Goal: Information Seeking & Learning: Learn about a topic

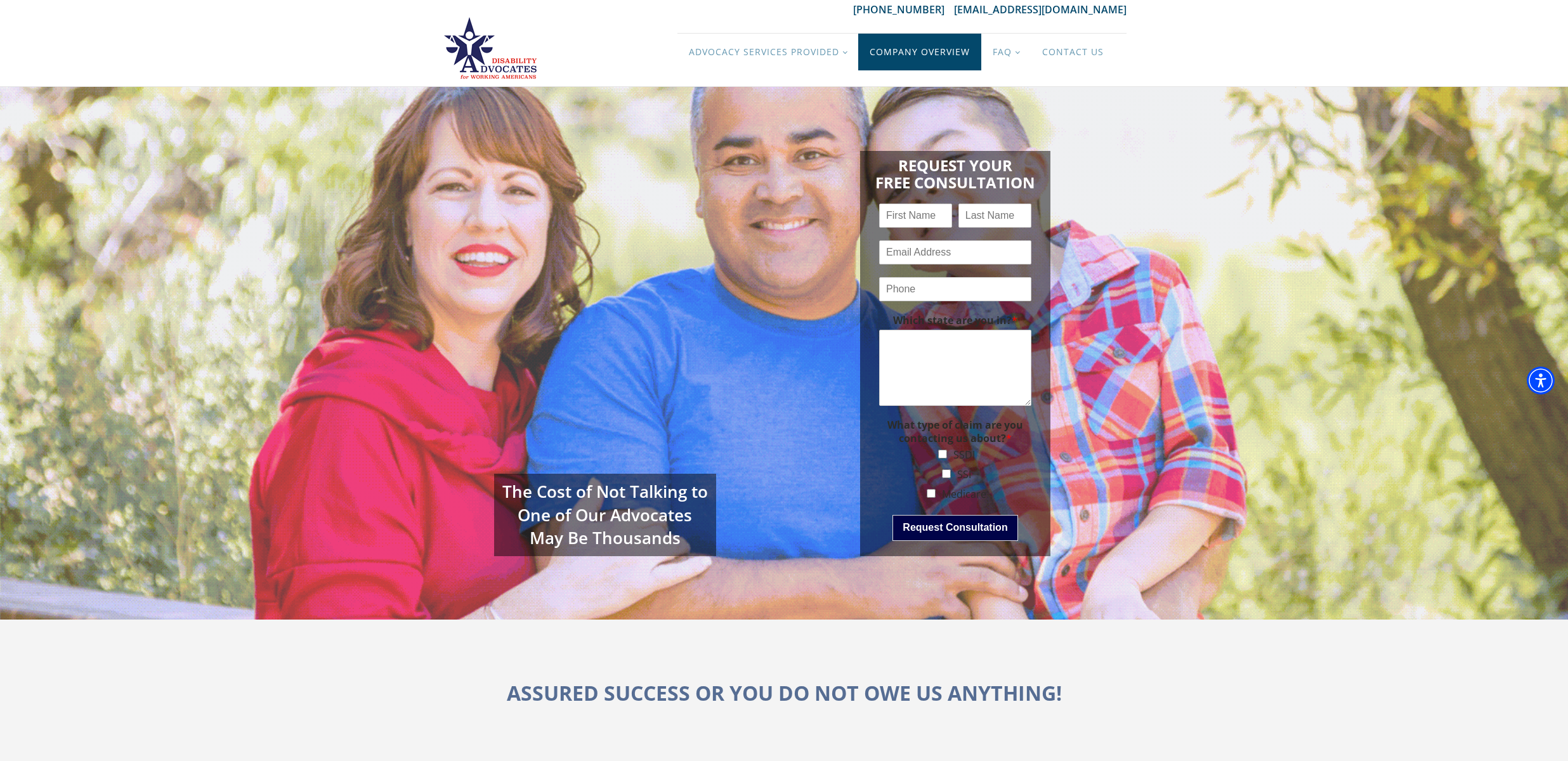
click at [919, 52] on link "Company Overview" at bounding box center [920, 52] width 123 height 36
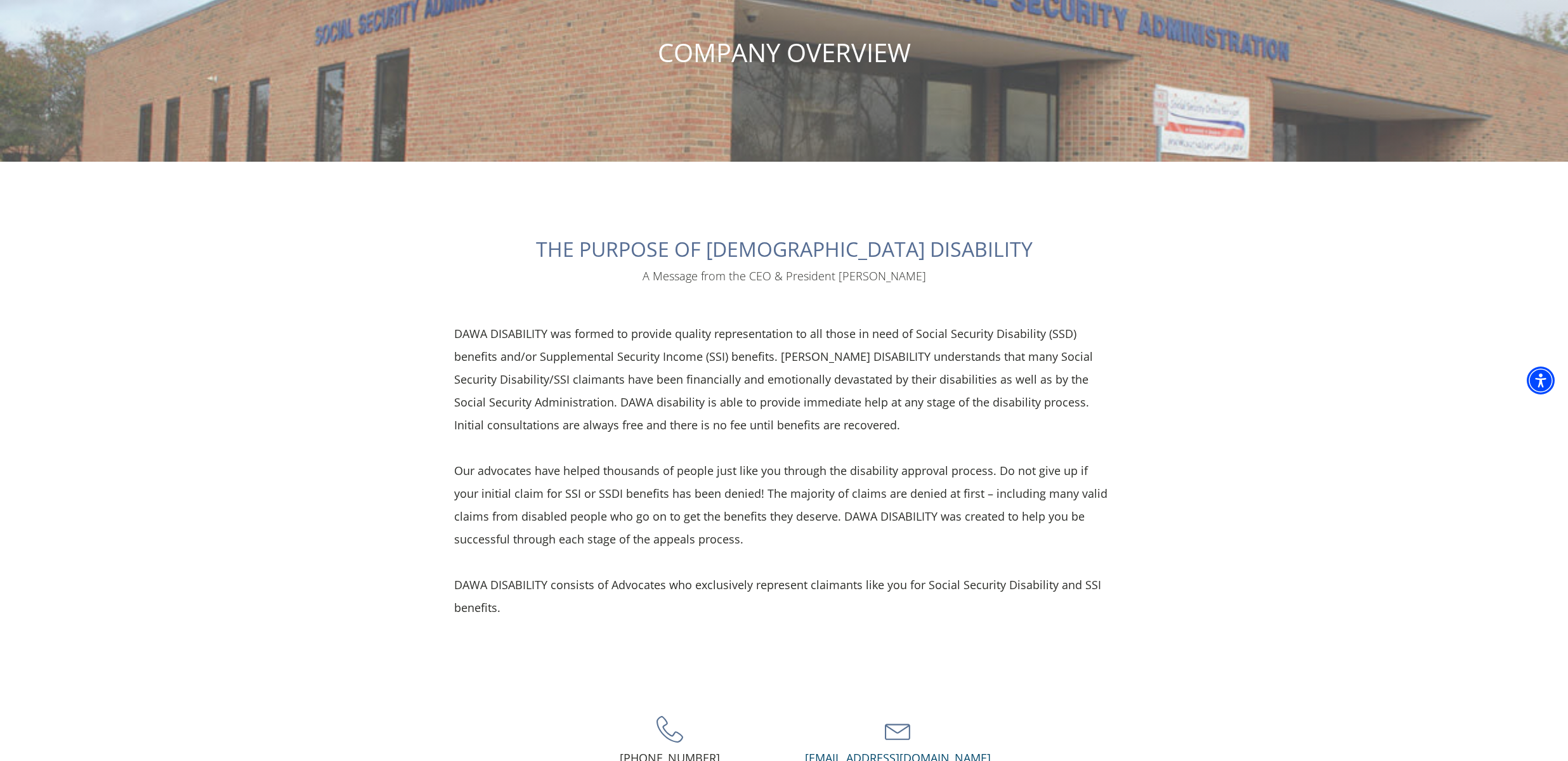
scroll to position [127, 0]
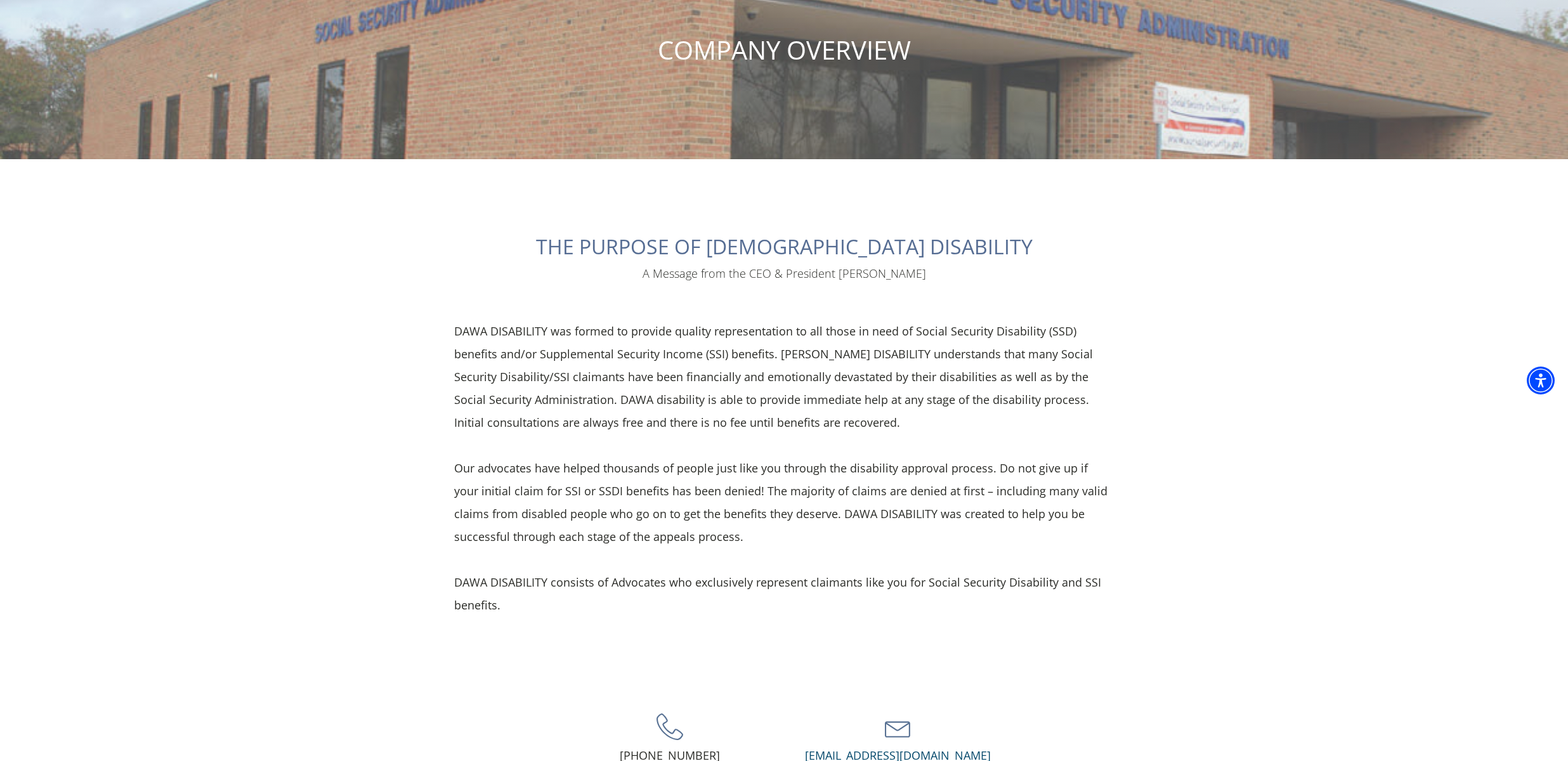
drag, startPoint x: 585, startPoint y: 239, endPoint x: 462, endPoint y: 252, distance: 123.7
click at [462, 252] on div "THE PURPOSE OF DAWA DISABILITY A Message from the CEO & President [PERSON_NAME]…" at bounding box center [784, 423] width 710 height 528
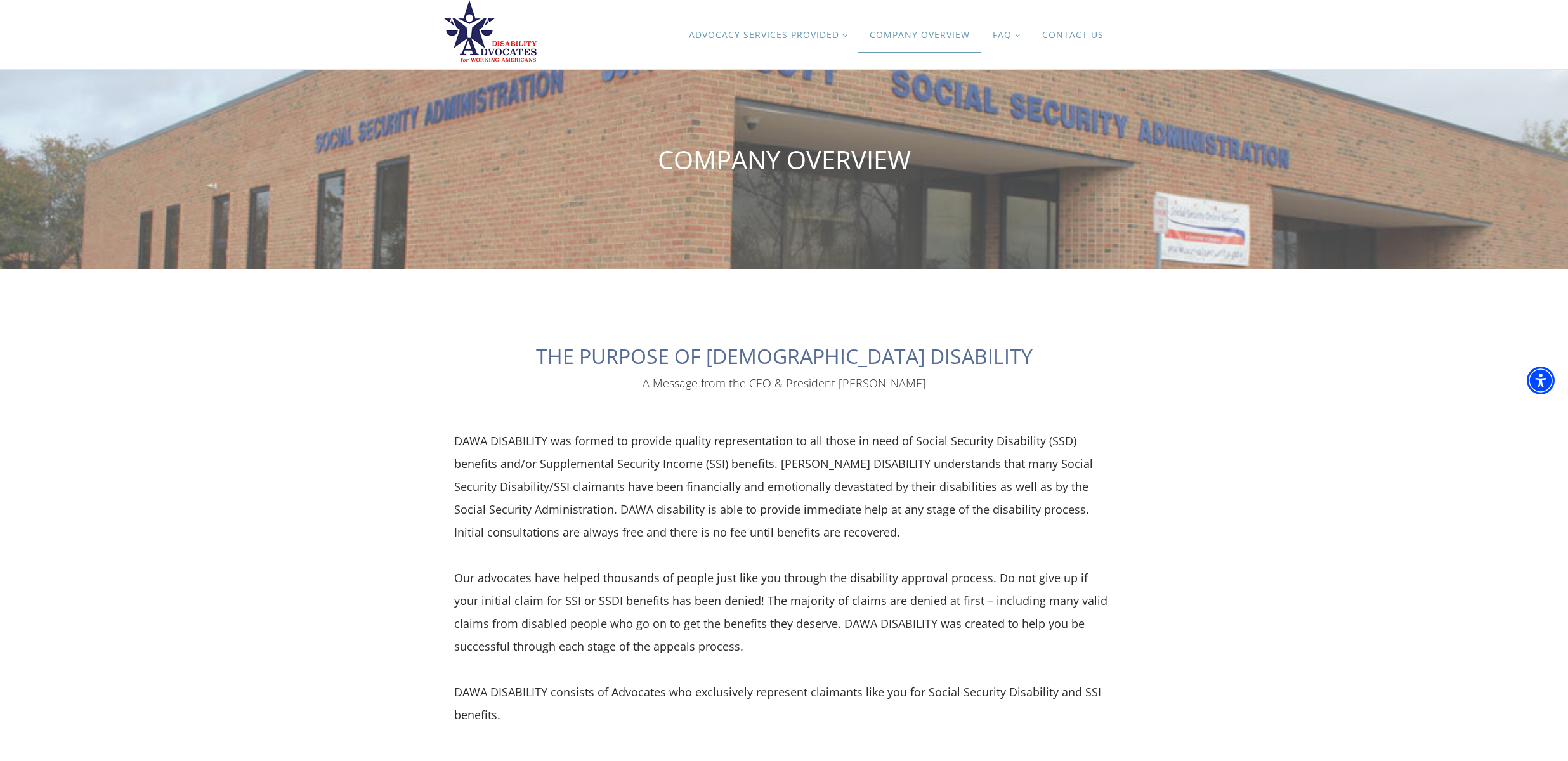
scroll to position [0, 0]
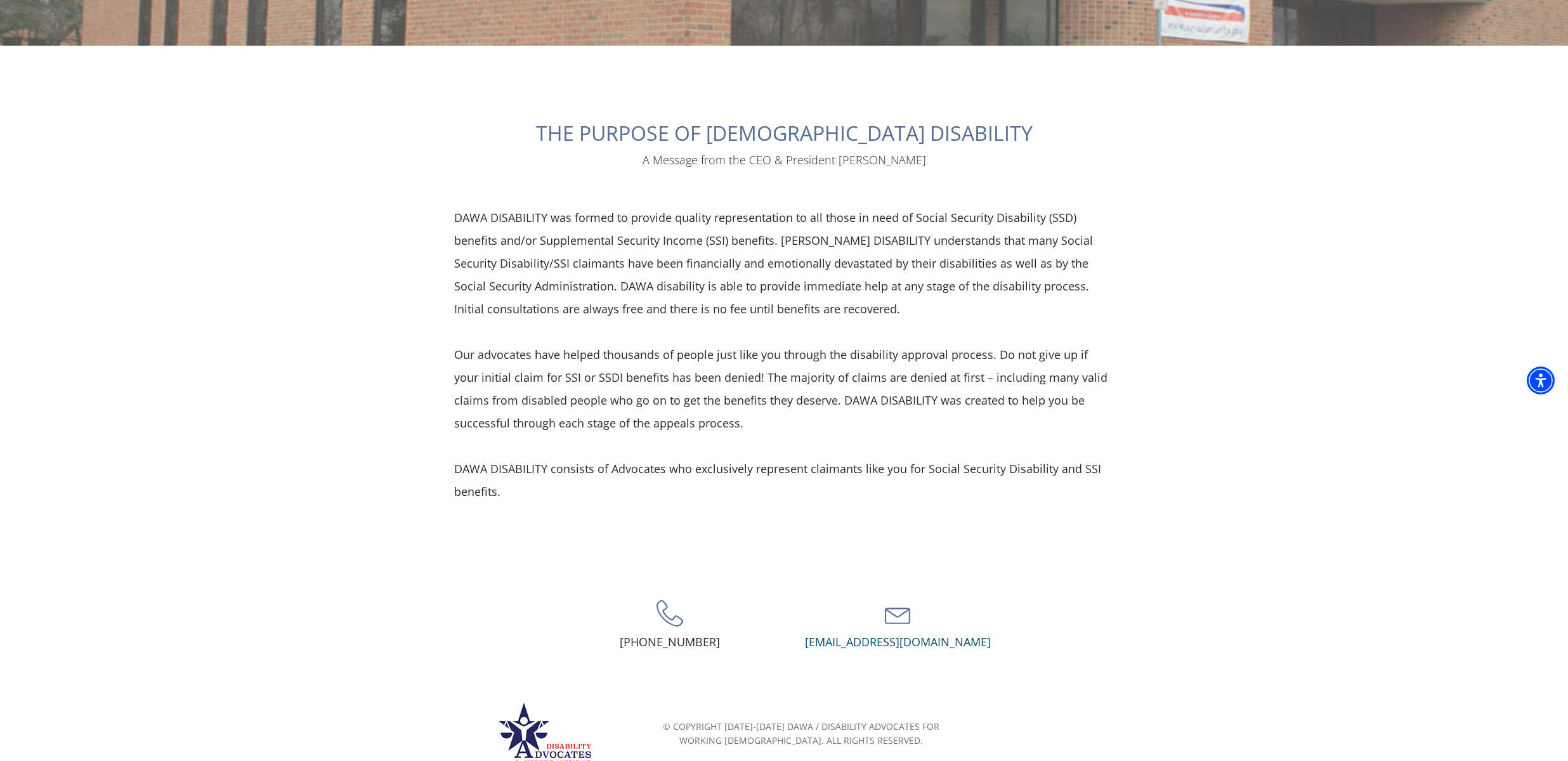
scroll to position [258, 0]
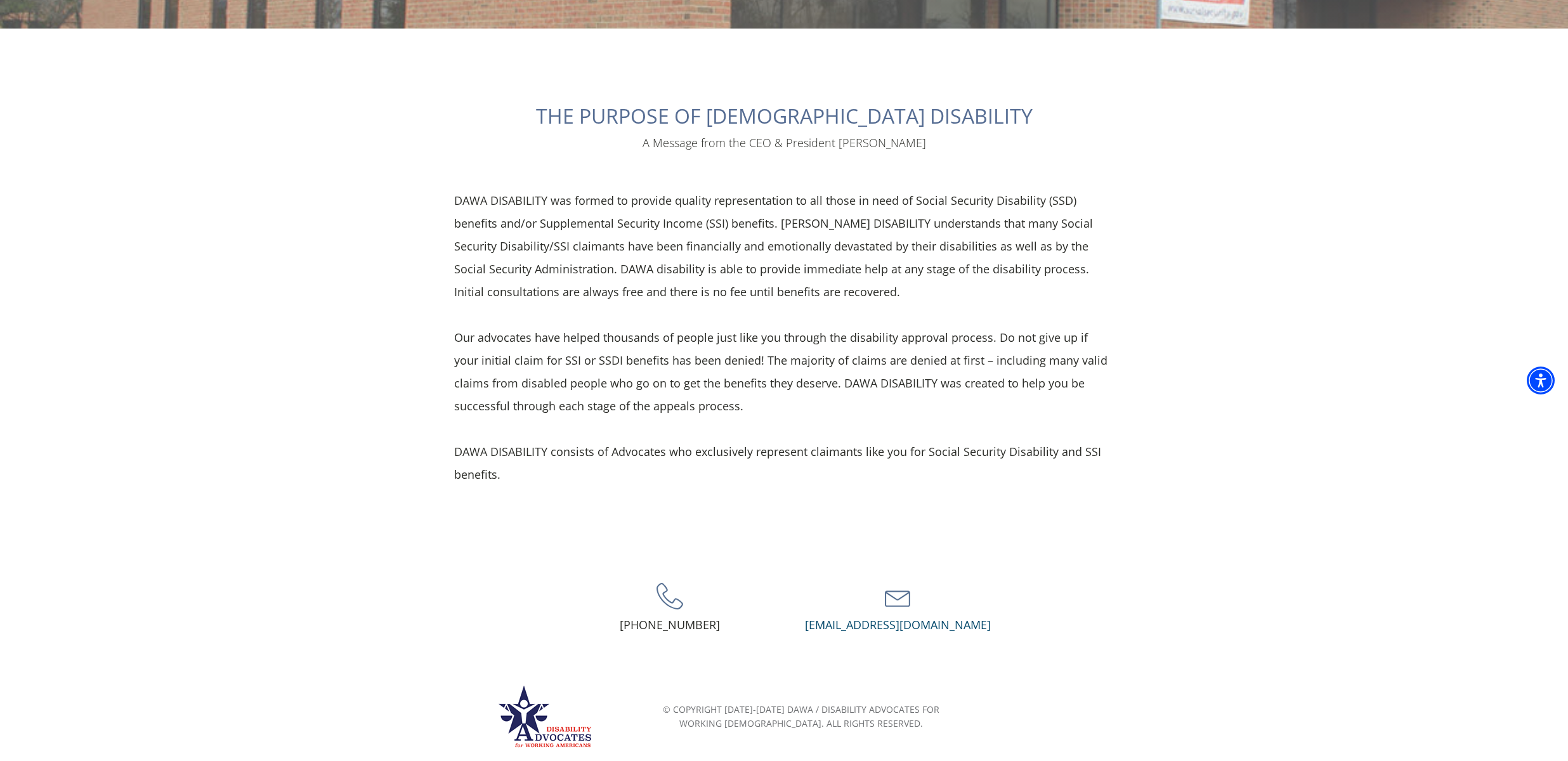
drag, startPoint x: 413, startPoint y: 198, endPoint x: 496, endPoint y: 369, distance: 190.1
click at [634, 467] on section "THE PURPOSE OF DAWA DISABILITY A Message from the CEO & President Jose Garza DA…" at bounding box center [784, 293] width 1568 height 528
